Goal: Task Accomplishment & Management: Use online tool/utility

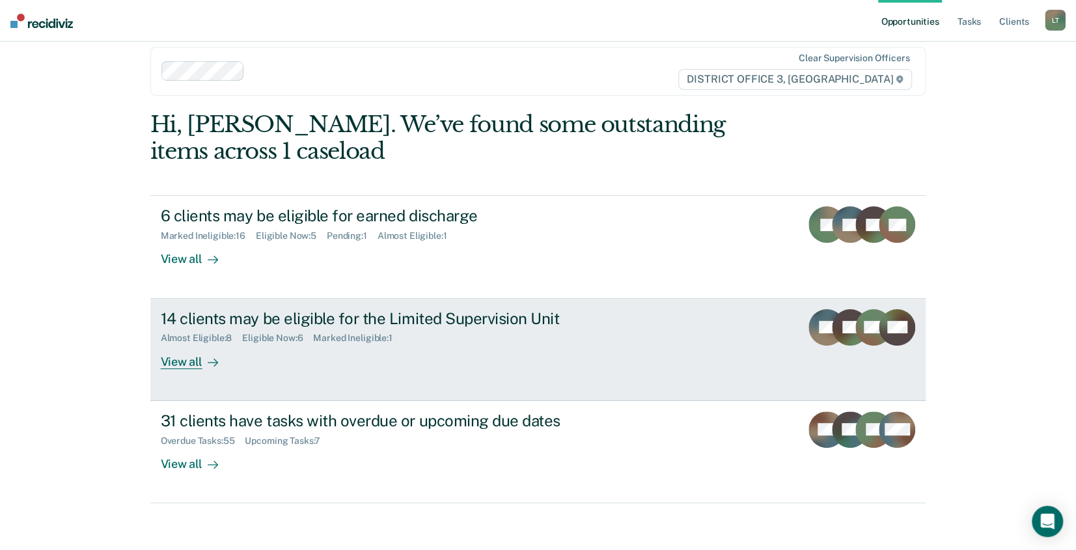
scroll to position [20, 0]
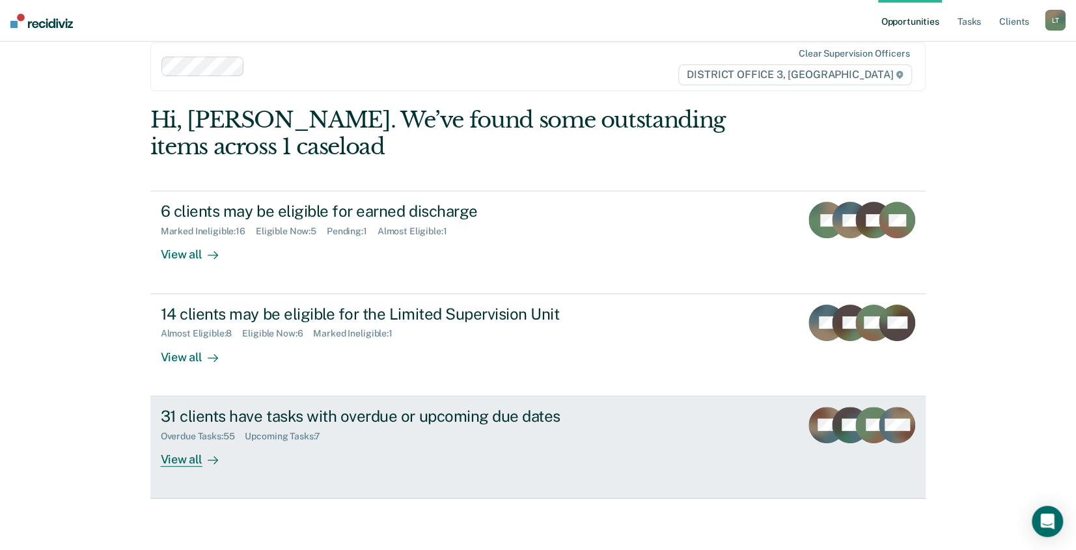
click at [184, 461] on div "View all" at bounding box center [197, 453] width 73 height 25
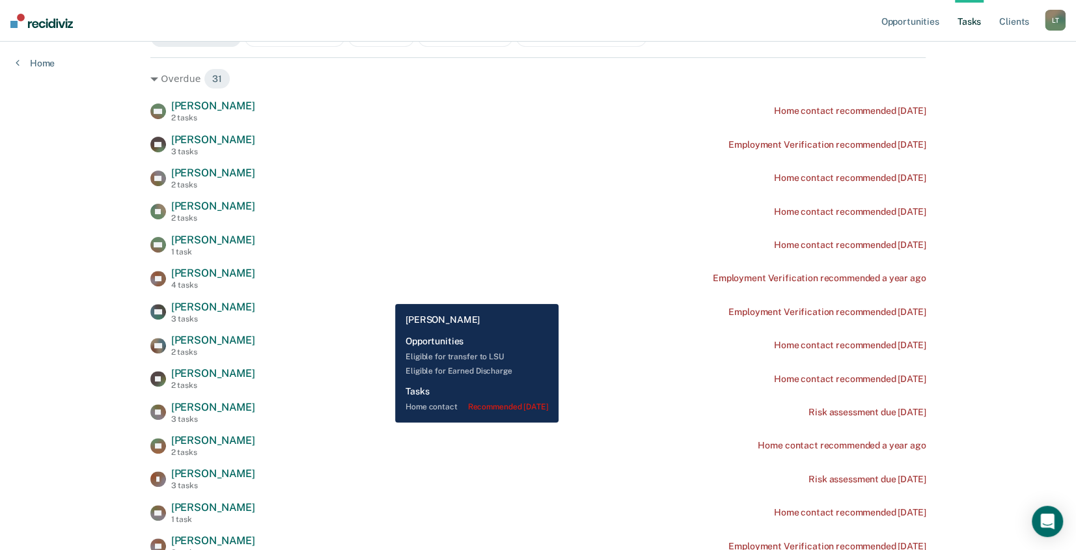
scroll to position [195, 0]
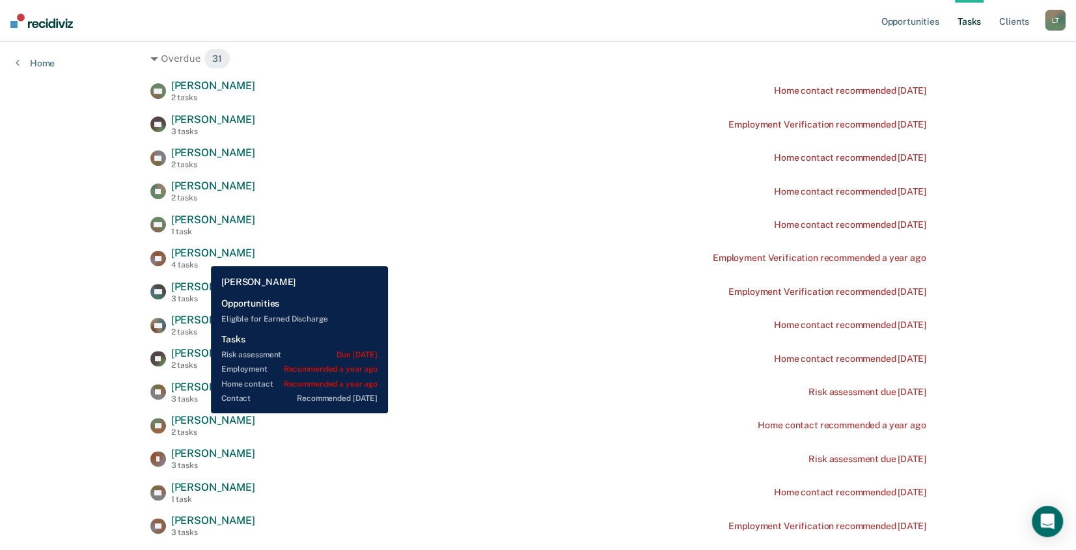
click at [201, 256] on span "[PERSON_NAME]" at bounding box center [213, 253] width 84 height 12
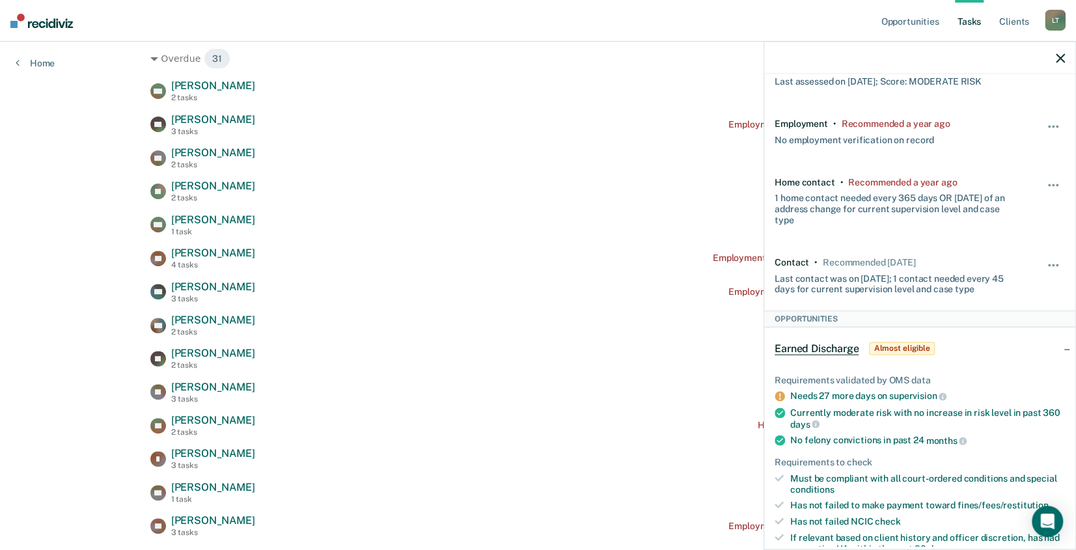
scroll to position [130, 0]
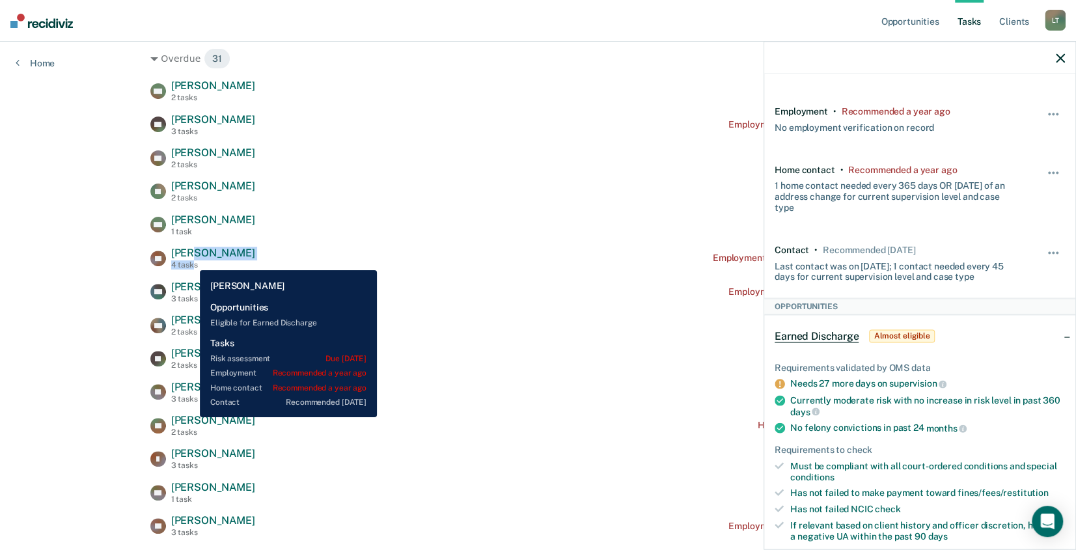
click at [190, 260] on div "[PERSON_NAME] 4 tasks" at bounding box center [213, 258] width 84 height 23
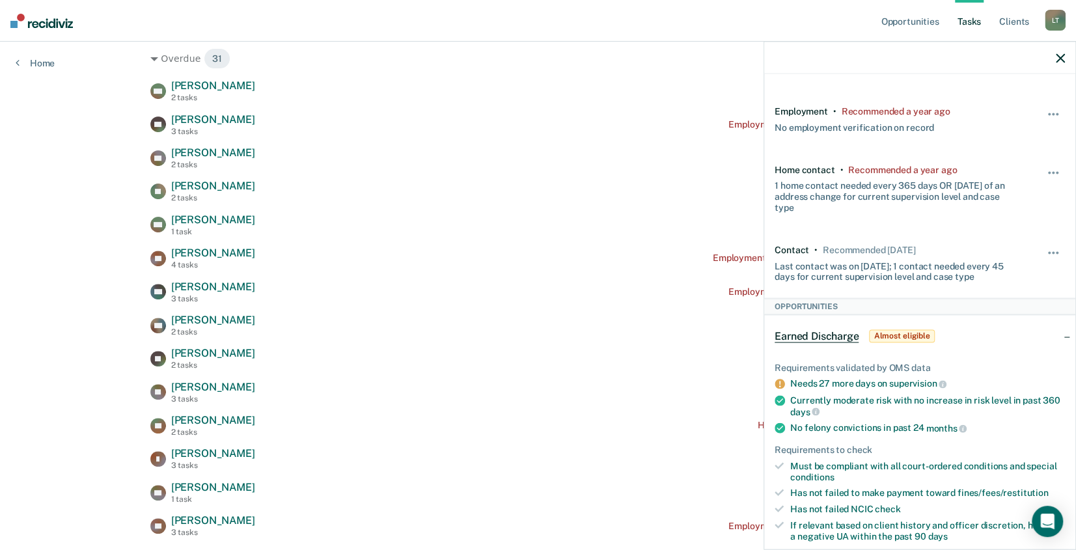
drag, startPoint x: 158, startPoint y: 256, endPoint x: 197, endPoint y: 253, distance: 39.8
click at [197, 253] on span "[PERSON_NAME]" at bounding box center [213, 253] width 84 height 12
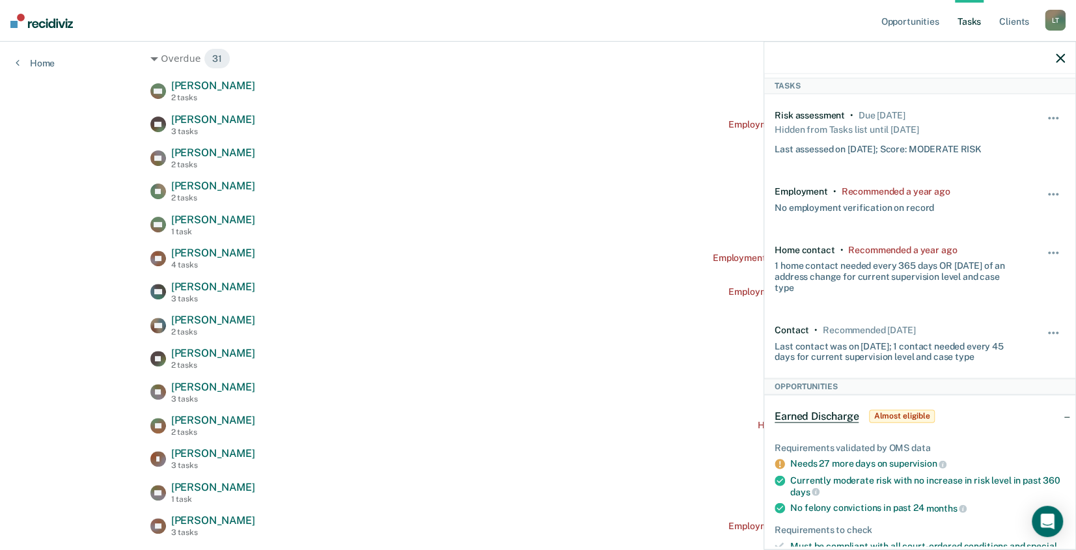
scroll to position [0, 0]
